Goal: Find contact information: Obtain details needed to contact an individual or organization

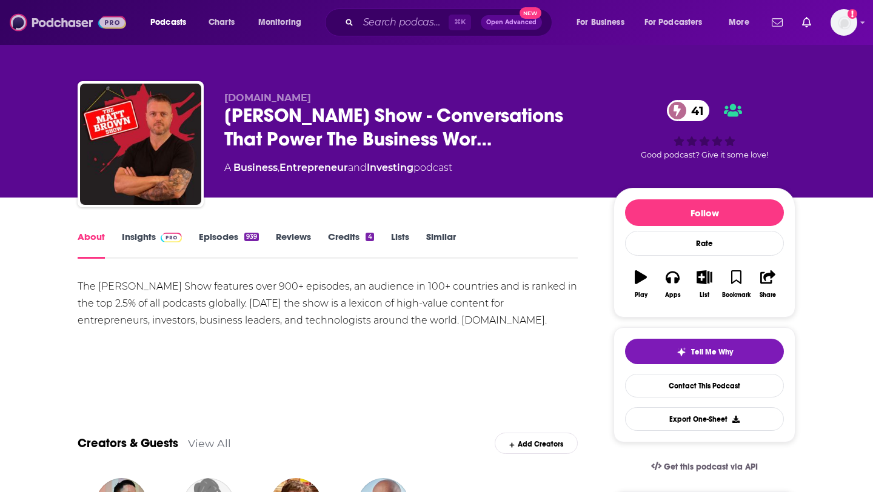
click at [73, 24] on img at bounding box center [68, 22] width 116 height 23
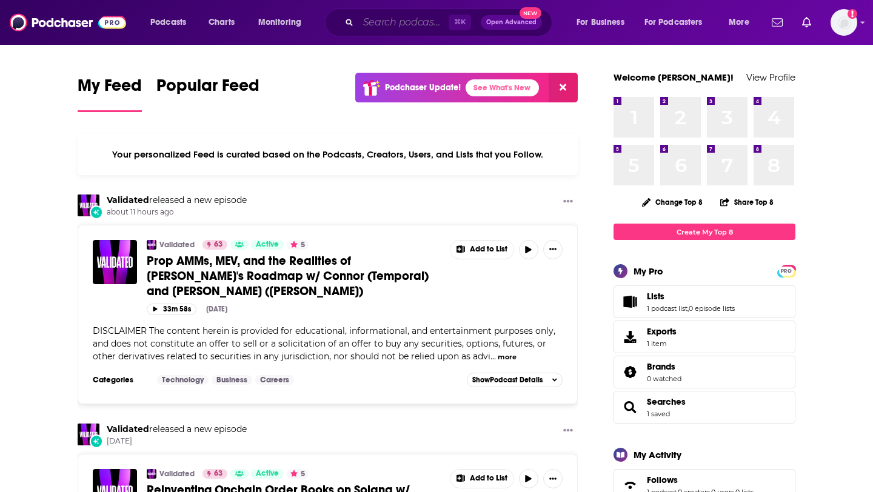
click at [402, 13] on input "Search podcasts, credits, & more..." at bounding box center [403, 22] width 90 height 19
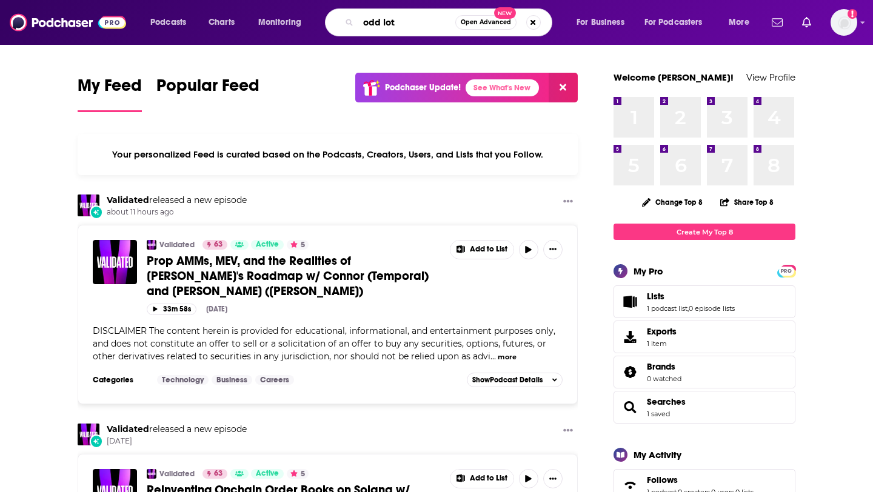
type input "odd lot"
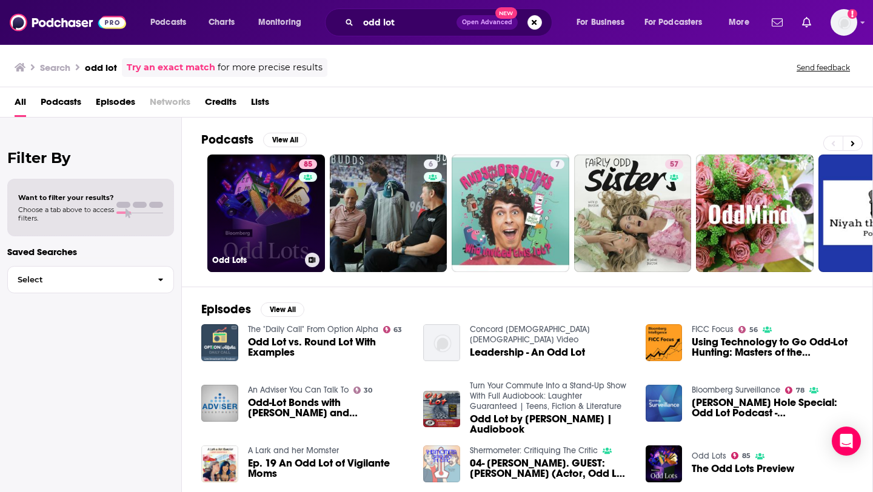
click at [283, 193] on link "85 Odd Lots" at bounding box center [266, 214] width 118 height 118
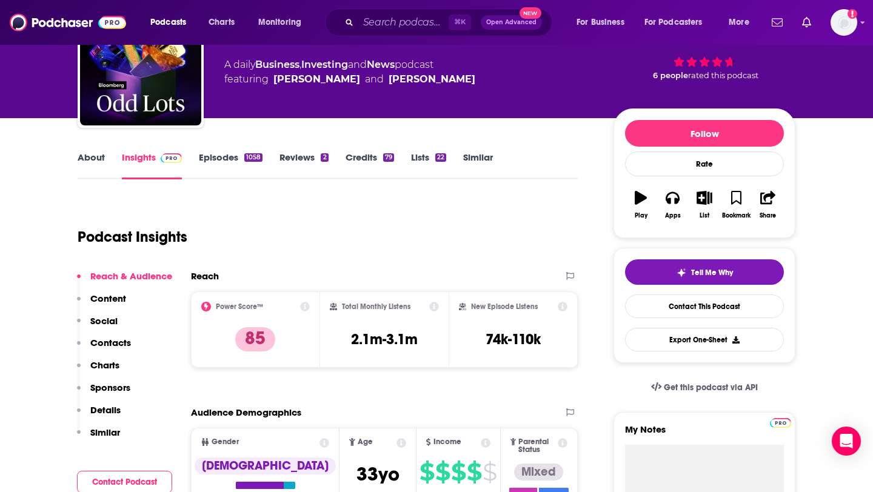
scroll to position [81, 0]
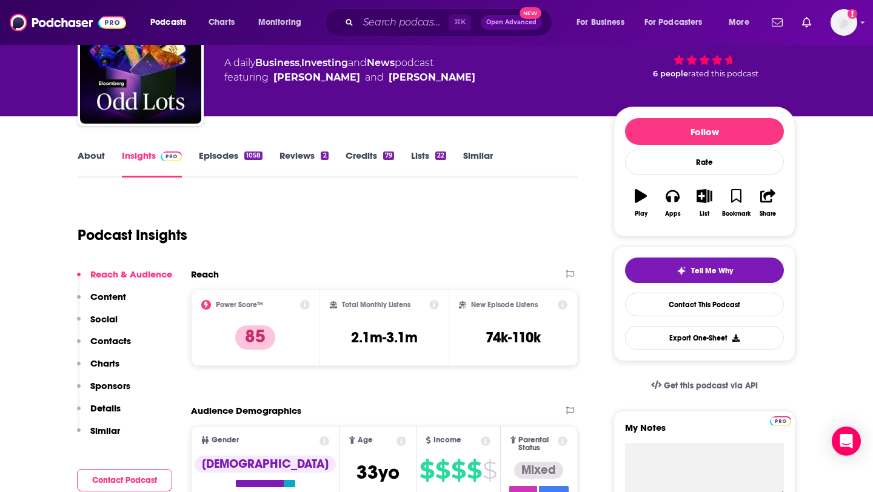
click at [123, 338] on p "Contacts" at bounding box center [110, 341] width 41 height 12
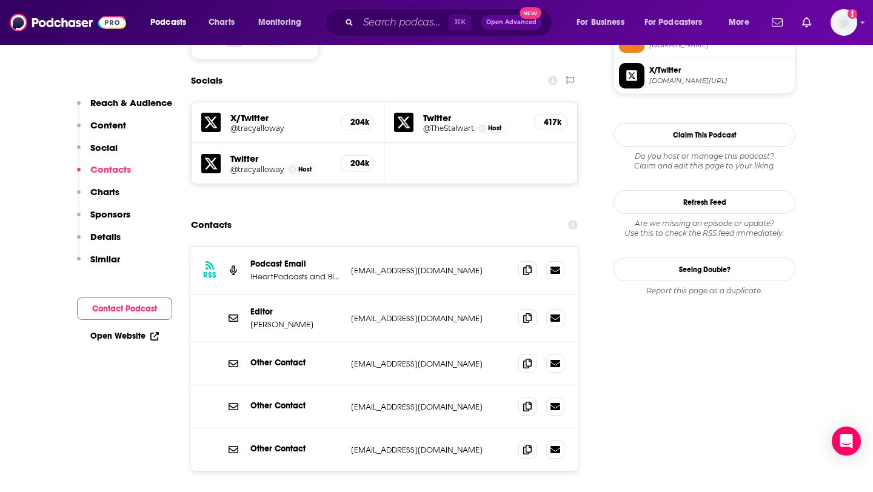
scroll to position [1044, 0]
click at [529, 312] on icon at bounding box center [527, 317] width 8 height 10
